Goal: Submit feedback/report problem

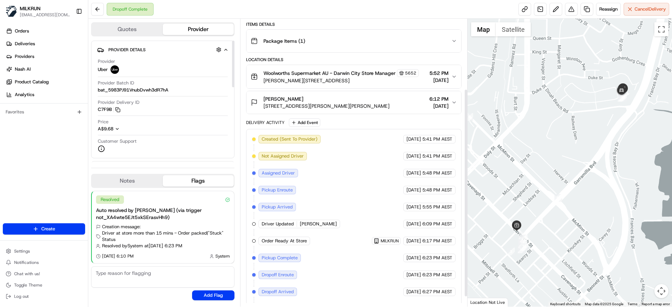
scroll to position [111, 0]
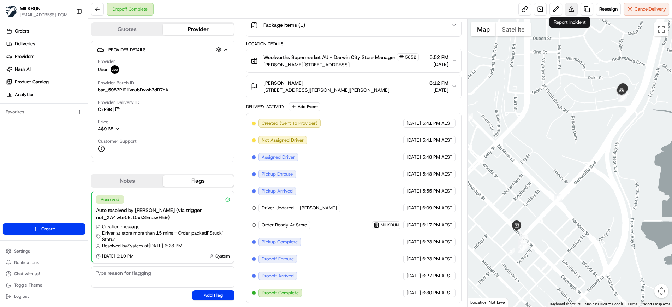
click at [571, 13] on button at bounding box center [571, 9] width 13 height 13
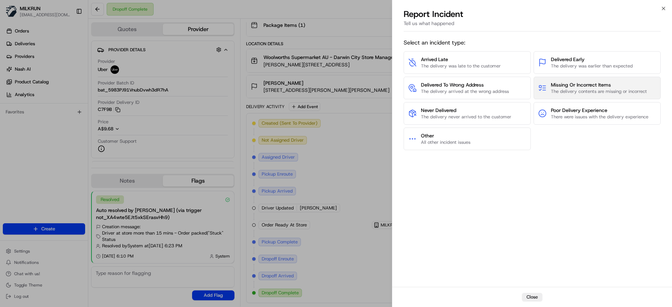
click at [582, 90] on span "The delivery contents are missing or incorrect" at bounding box center [599, 91] width 96 height 6
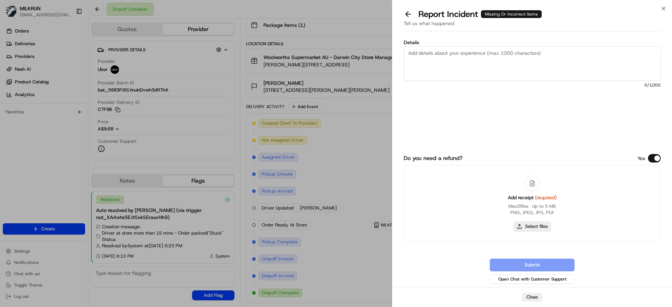
click at [536, 227] on button "Select files" at bounding box center [532, 226] width 37 height 10
type input "C:\fakepath\LauraF.png"
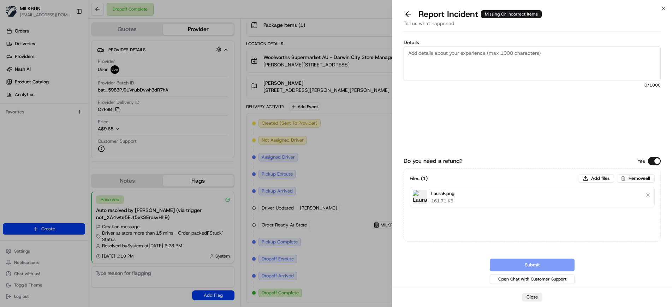
click at [450, 57] on textarea "Details" at bounding box center [532, 63] width 257 height 35
click at [447, 60] on textarea "Details" at bounding box center [532, 63] width 257 height 35
paste textarea "Missing items: Brussels Sprouts 500g x2 Hot Roast Chicken x1 Please process a r…"
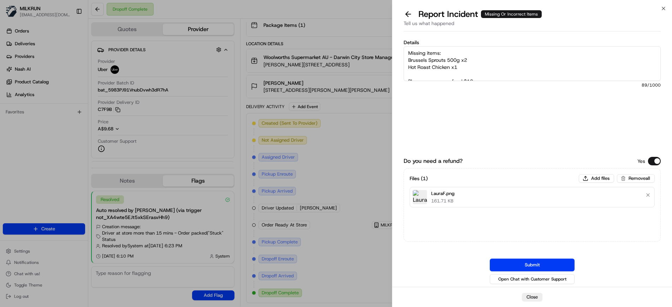
scroll to position [4, 0]
click at [409, 50] on textarea "Missing items: Brussels Sprouts 500g x2 Hot Roast Chicken x1 Please process a r…" at bounding box center [532, 63] width 257 height 35
click at [472, 69] on textarea "Customer reports missing items: Brussels Sprouts 500g x2 Hot Roast Chicken x1 P…" at bounding box center [532, 63] width 257 height 35
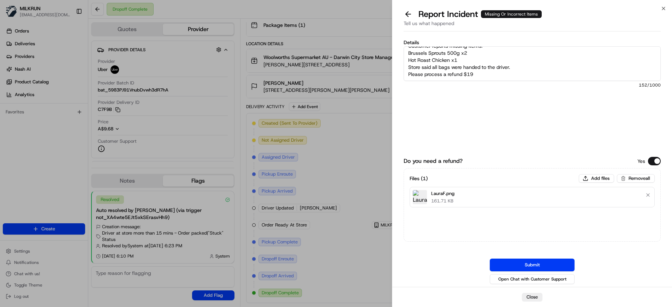
click at [482, 75] on textarea "Customer reports missing items: Brussels Sprouts 500g x2 Hot Roast Chicken x1 S…" at bounding box center [532, 63] width 257 height 35
type textarea "Customer reports missing items: Brussels Sprouts 500g x2 Hot Roast Chicken x1 S…"
click at [543, 264] on button "Submit" at bounding box center [532, 265] width 85 height 13
